Goal: Contribute content: Add original content to the website for others to see

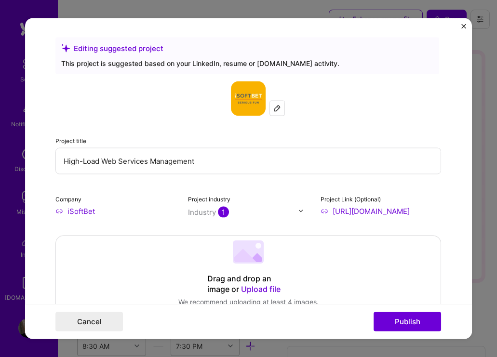
select select "US"
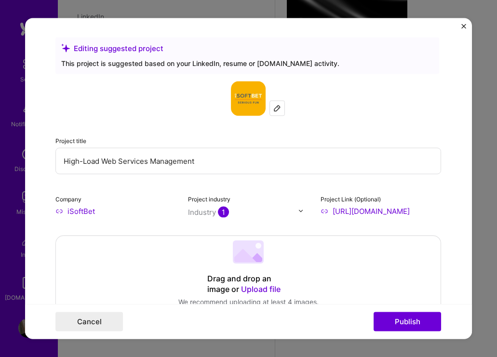
drag, startPoint x: 215, startPoint y: 158, endPoint x: 124, endPoint y: 151, distance: 91.3
click at [124, 151] on input "High-Load Web Services Management" at bounding box center [247, 160] width 385 height 26
click at [202, 161] on input "High-Load Web Services Management" at bounding box center [247, 160] width 385 height 26
type input "H"
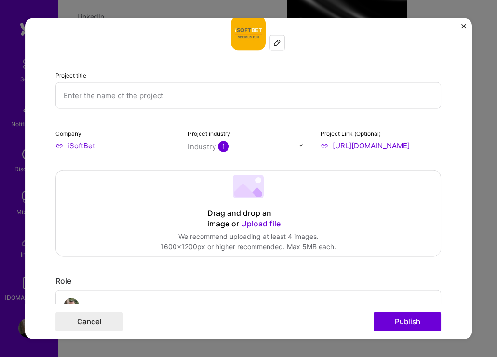
scroll to position [59, 0]
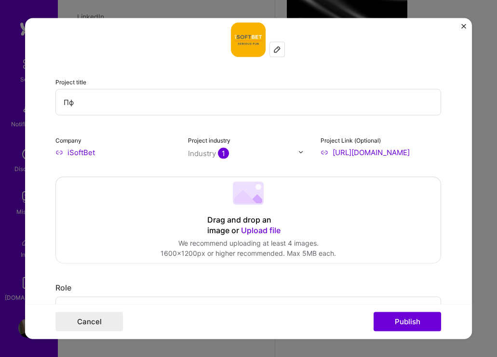
type input "П"
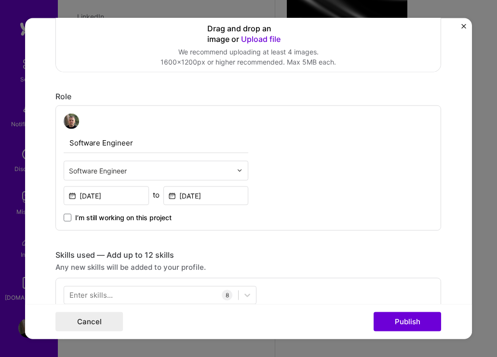
scroll to position [247, 0]
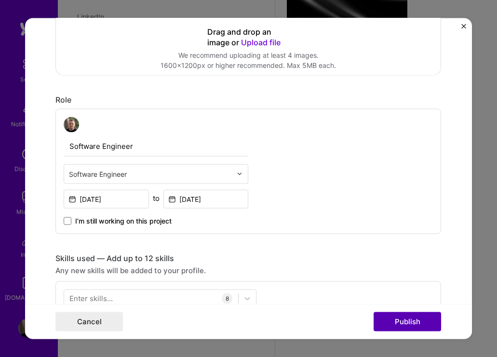
type input "Development and support gambling infrastructure"
click at [409, 318] on button "Publish" at bounding box center [406, 321] width 67 height 19
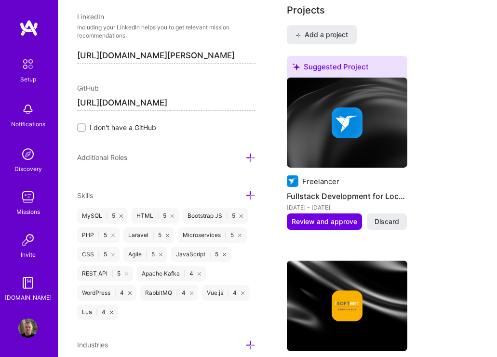
scroll to position [817, 0]
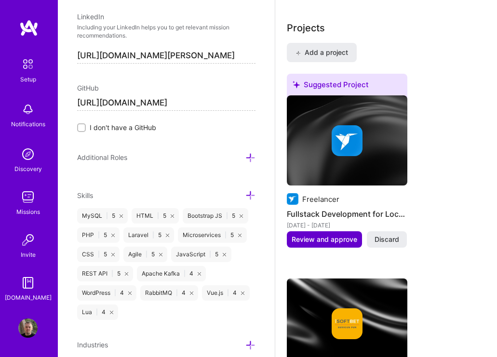
click at [342, 237] on span "Review and approve" at bounding box center [324, 240] width 66 height 10
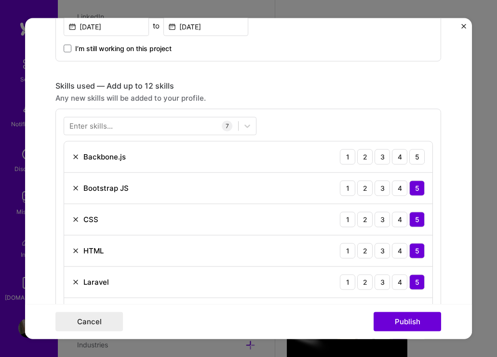
scroll to position [416, 0]
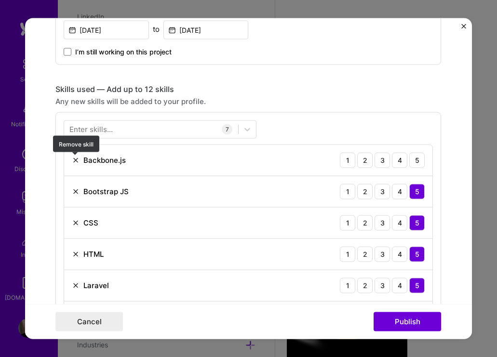
click at [73, 159] on img at bounding box center [76, 160] width 8 height 8
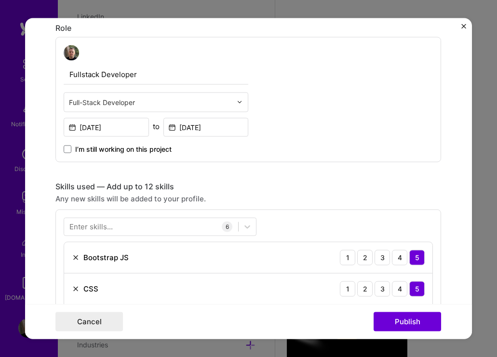
scroll to position [314, 0]
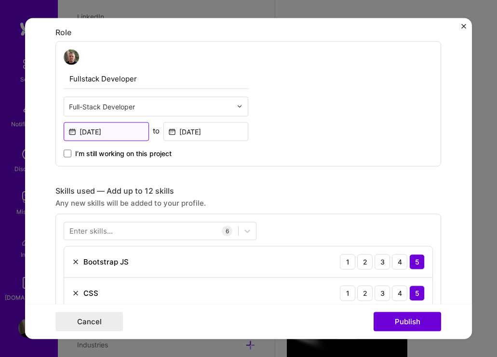
click at [114, 130] on input "[DATE]" at bounding box center [106, 131] width 85 height 19
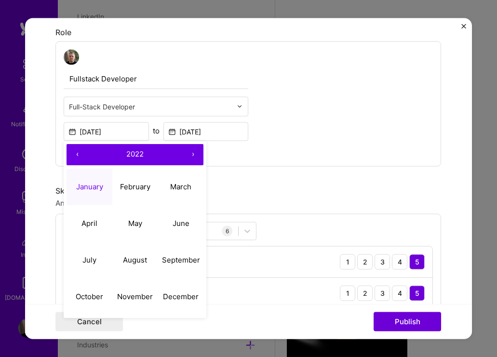
click at [76, 155] on button "‹" at bounding box center [76, 154] width 21 height 21
click at [213, 132] on input "[DATE]" at bounding box center [205, 131] width 85 height 19
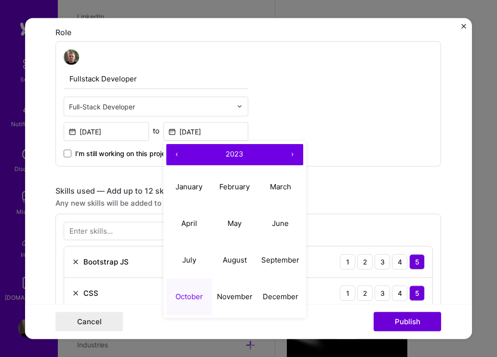
click at [179, 153] on button "‹" at bounding box center [176, 154] width 21 height 21
click at [123, 134] on input "[DATE]" at bounding box center [106, 131] width 85 height 19
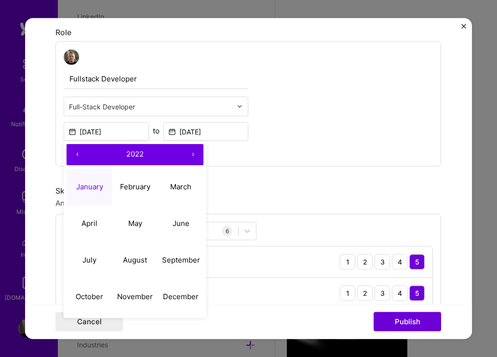
click at [79, 152] on button "‹" at bounding box center [76, 154] width 21 height 21
click at [78, 152] on button "‹" at bounding box center [76, 154] width 21 height 21
click at [132, 152] on span "2020" at bounding box center [134, 153] width 17 height 9
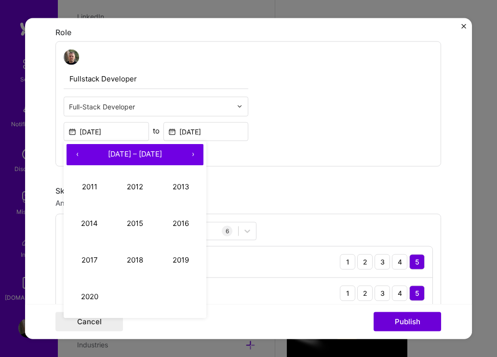
click at [261, 161] on div "Fullstack Developer Full-Stack Developer [DATE] ‹ [DATE] – [DATE] › 2011 2012 2…" at bounding box center [247, 103] width 385 height 125
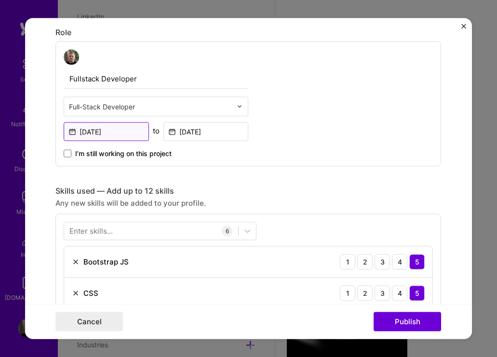
click at [108, 131] on input "[DATE]" at bounding box center [106, 131] width 85 height 19
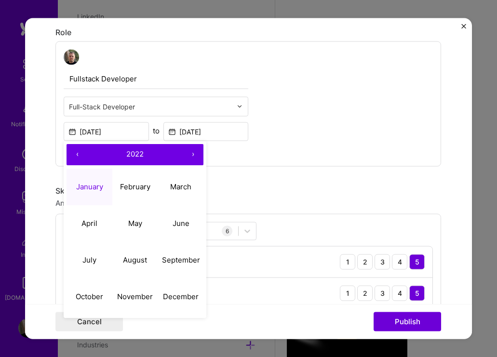
click at [75, 155] on button "‹" at bounding box center [76, 154] width 21 height 21
click at [138, 193] on button "February" at bounding box center [135, 187] width 46 height 37
type input "[DATE]"
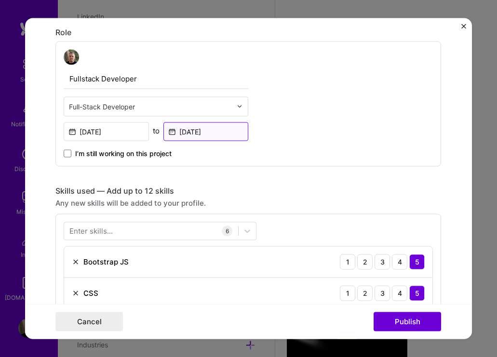
click at [215, 131] on input "[DATE]" at bounding box center [205, 131] width 85 height 19
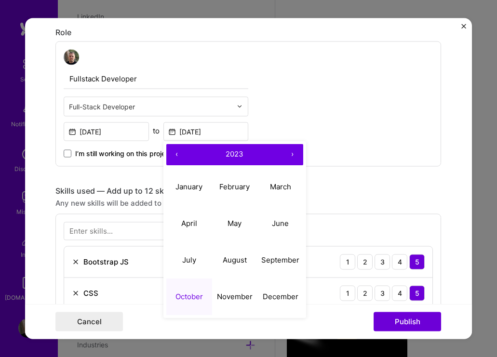
click at [177, 153] on button "‹" at bounding box center [176, 154] width 21 height 21
click at [181, 157] on button "‹" at bounding box center [176, 154] width 21 height 21
click at [240, 226] on abbr "May" at bounding box center [234, 223] width 14 height 9
type input "[DATE]"
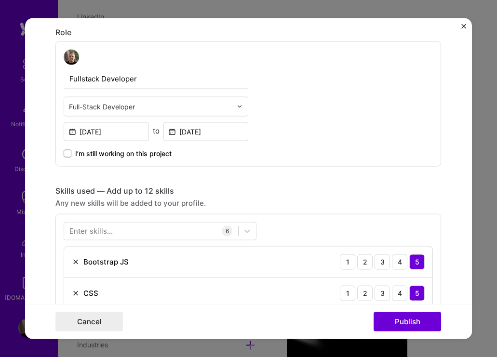
click at [301, 148] on div "Fullstack Developer Full-Stack Developer [DATE] to [DATE] I’m still working on …" at bounding box center [247, 103] width 385 height 125
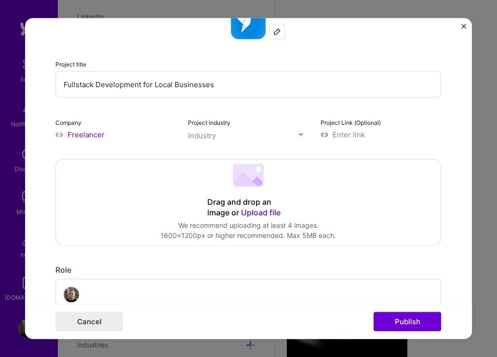
scroll to position [150, 0]
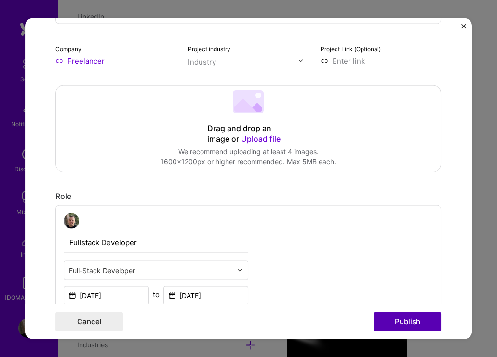
click at [404, 315] on button "Publish" at bounding box center [406, 321] width 67 height 19
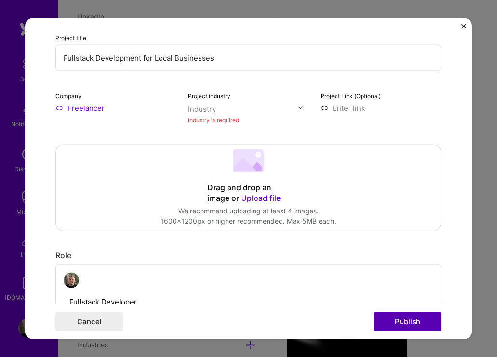
scroll to position [63, 0]
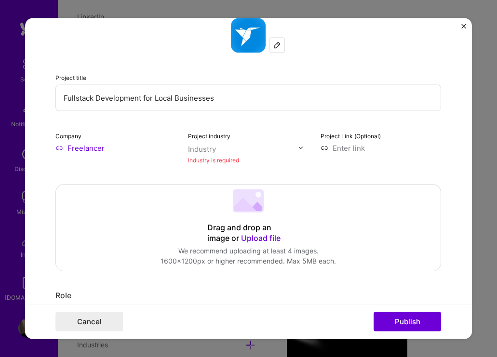
click at [224, 141] on div "Project industry Industry Industry is required" at bounding box center [248, 147] width 121 height 35
click at [220, 147] on input "text" at bounding box center [243, 149] width 110 height 10
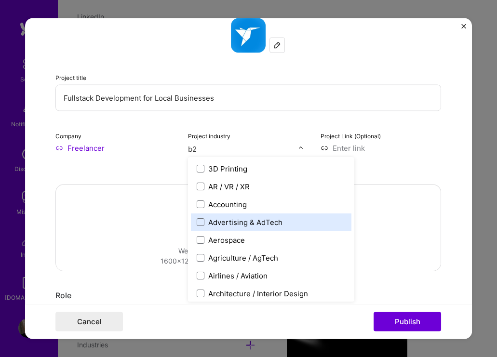
type input "b2b"
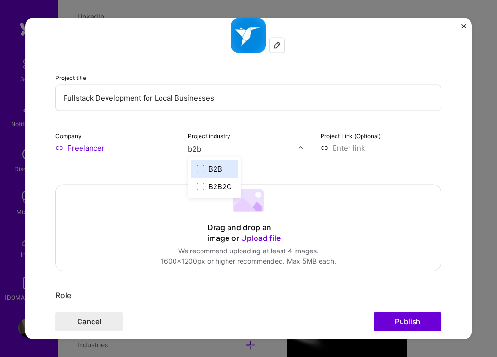
click at [203, 168] on span at bounding box center [201, 169] width 8 height 8
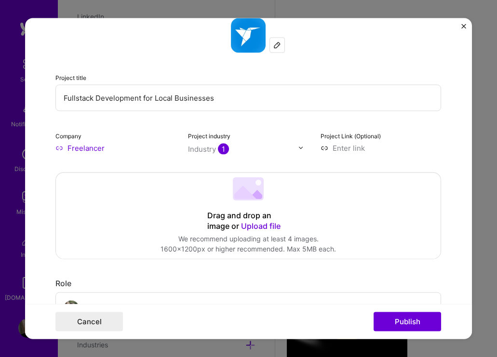
click at [426, 148] on input at bounding box center [380, 148] width 121 height 10
